Goal: Task Accomplishment & Management: Manage account settings

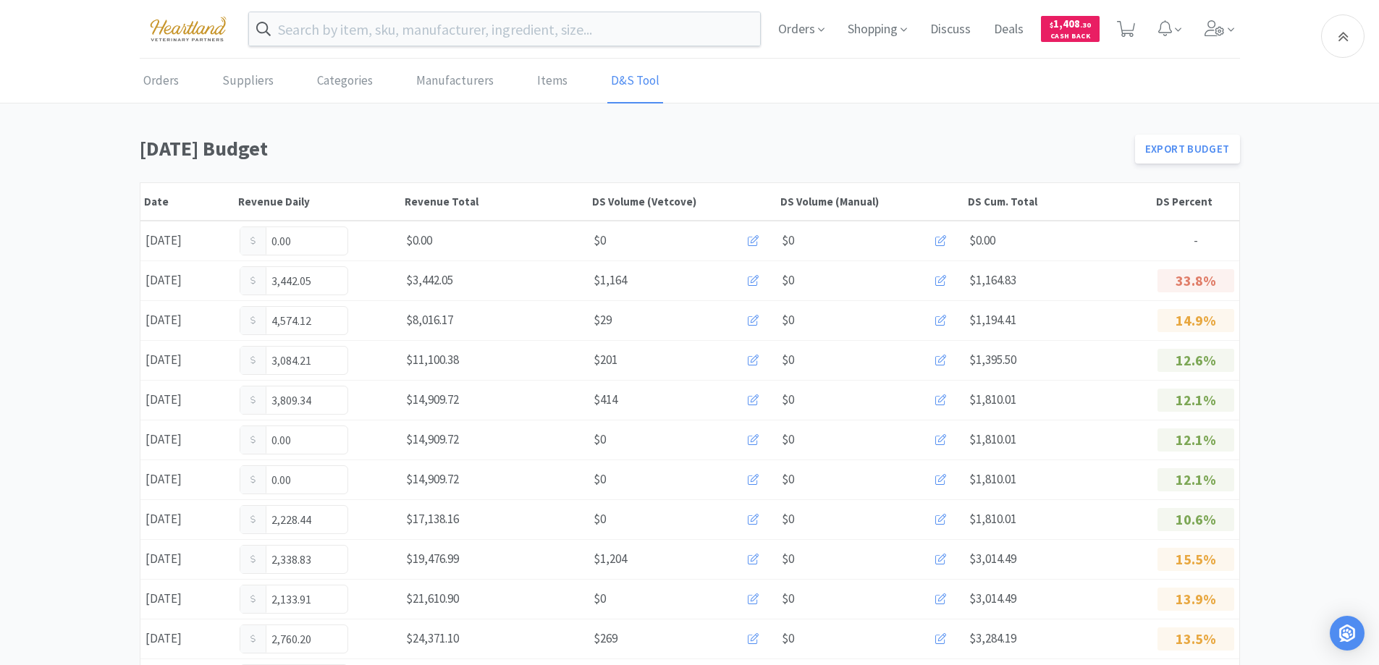
scroll to position [434, 0]
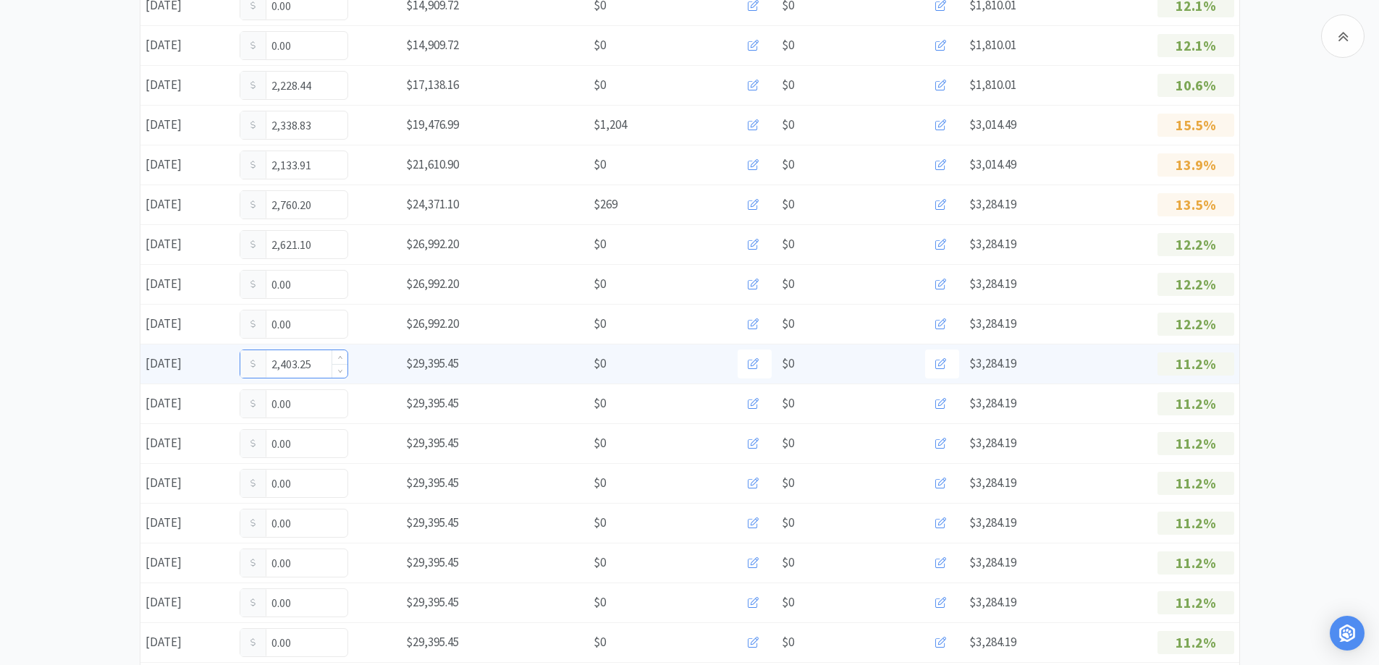
click at [321, 369] on input "2,403.25" at bounding box center [293, 364] width 107 height 28
type input "2,492.75"
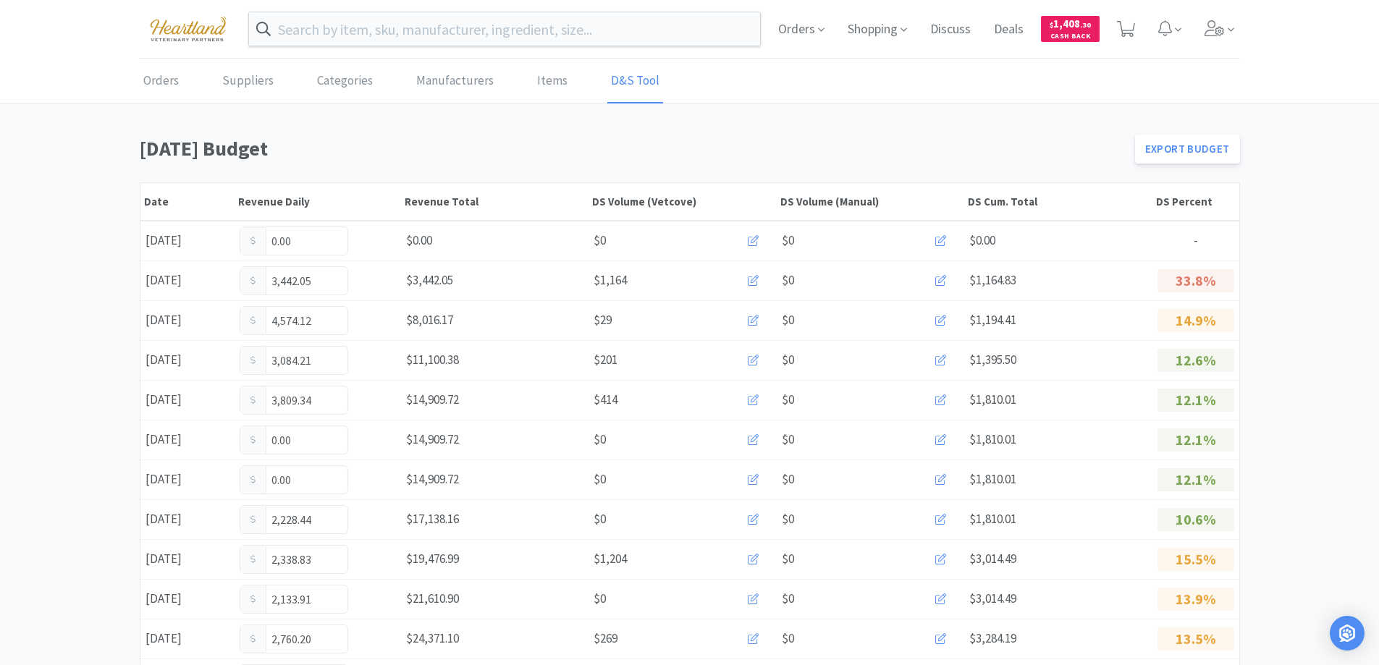
scroll to position [290, 0]
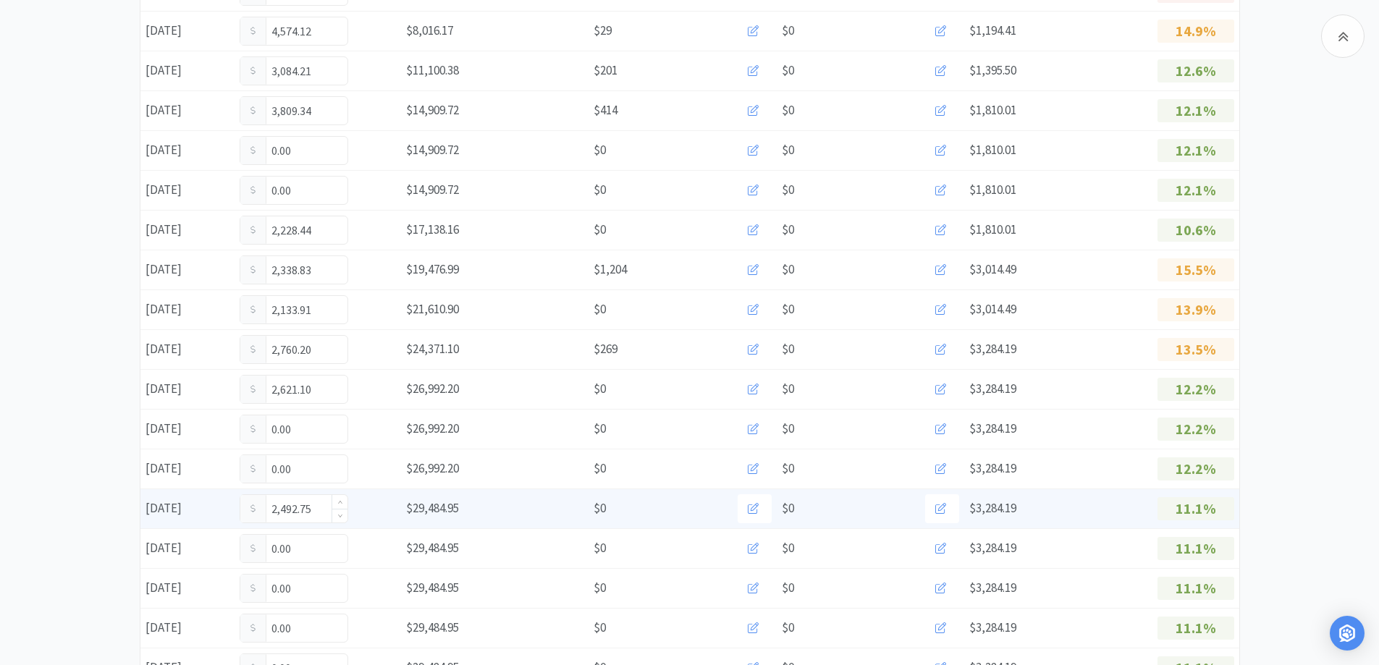
click at [319, 516] on input "2,492.75" at bounding box center [293, 509] width 107 height 28
type input "2"
type input "2,524.25"
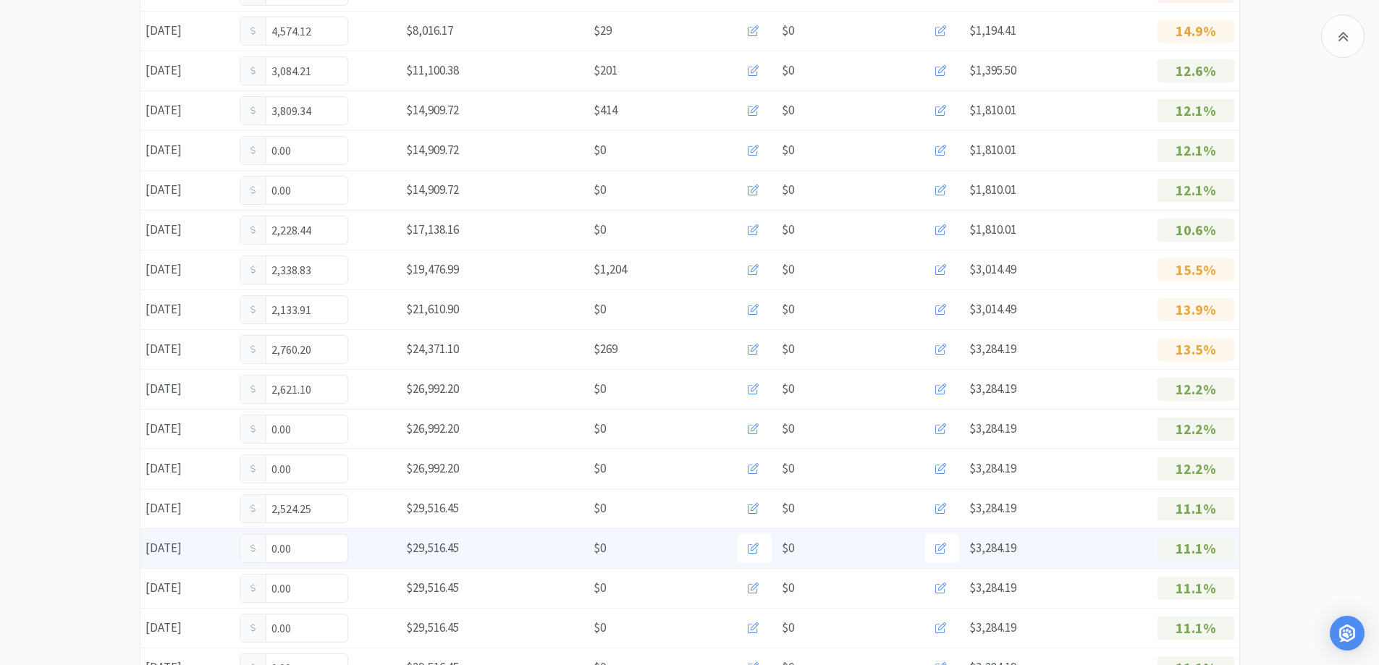
scroll to position [0, 0]
